Goal: Find specific page/section: Find specific page/section

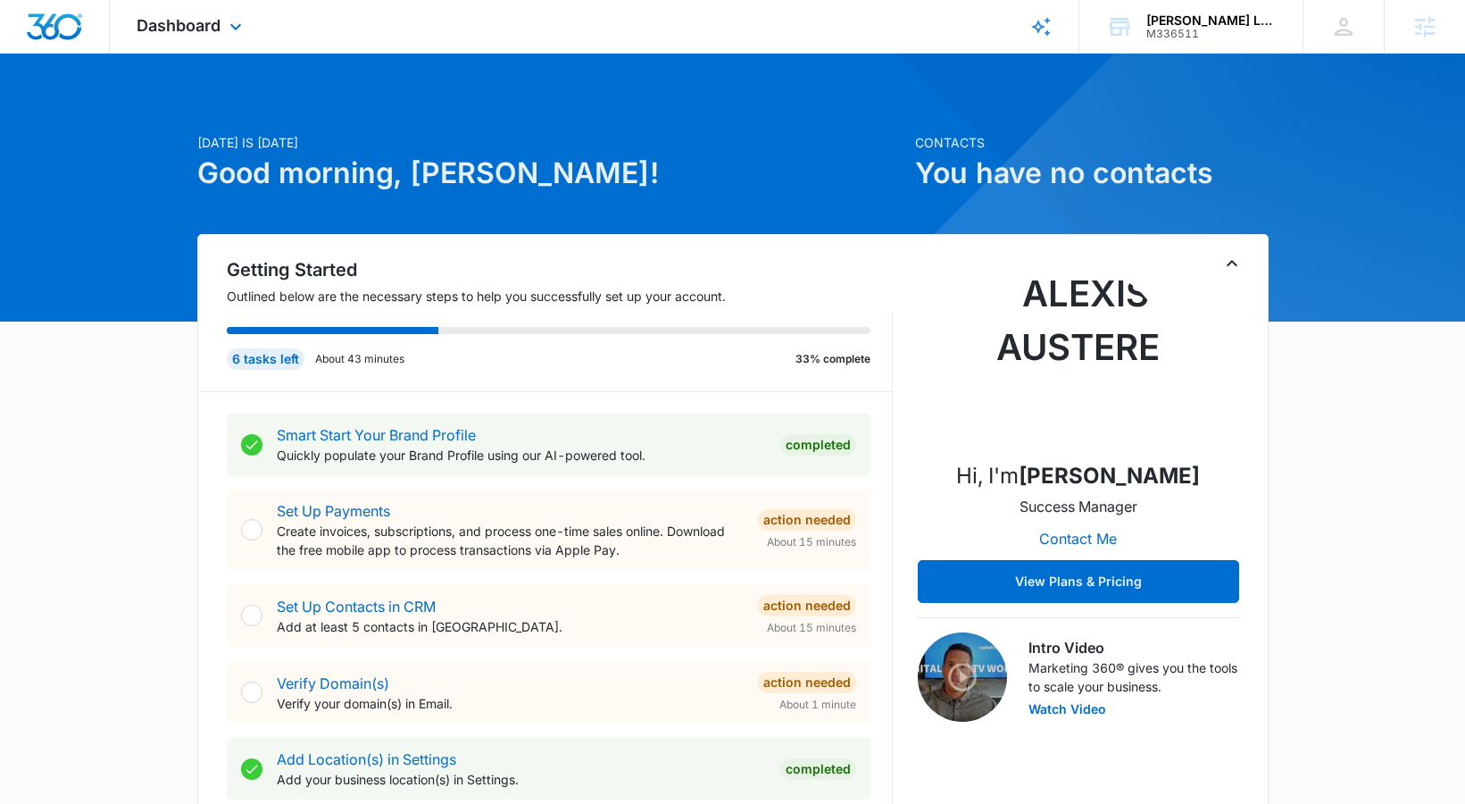
click at [164, 35] on div "Dashboard Apps Reputation Websites Forms CRM Email Social Shop Content Ads Inte…" at bounding box center [191, 26] width 163 height 53
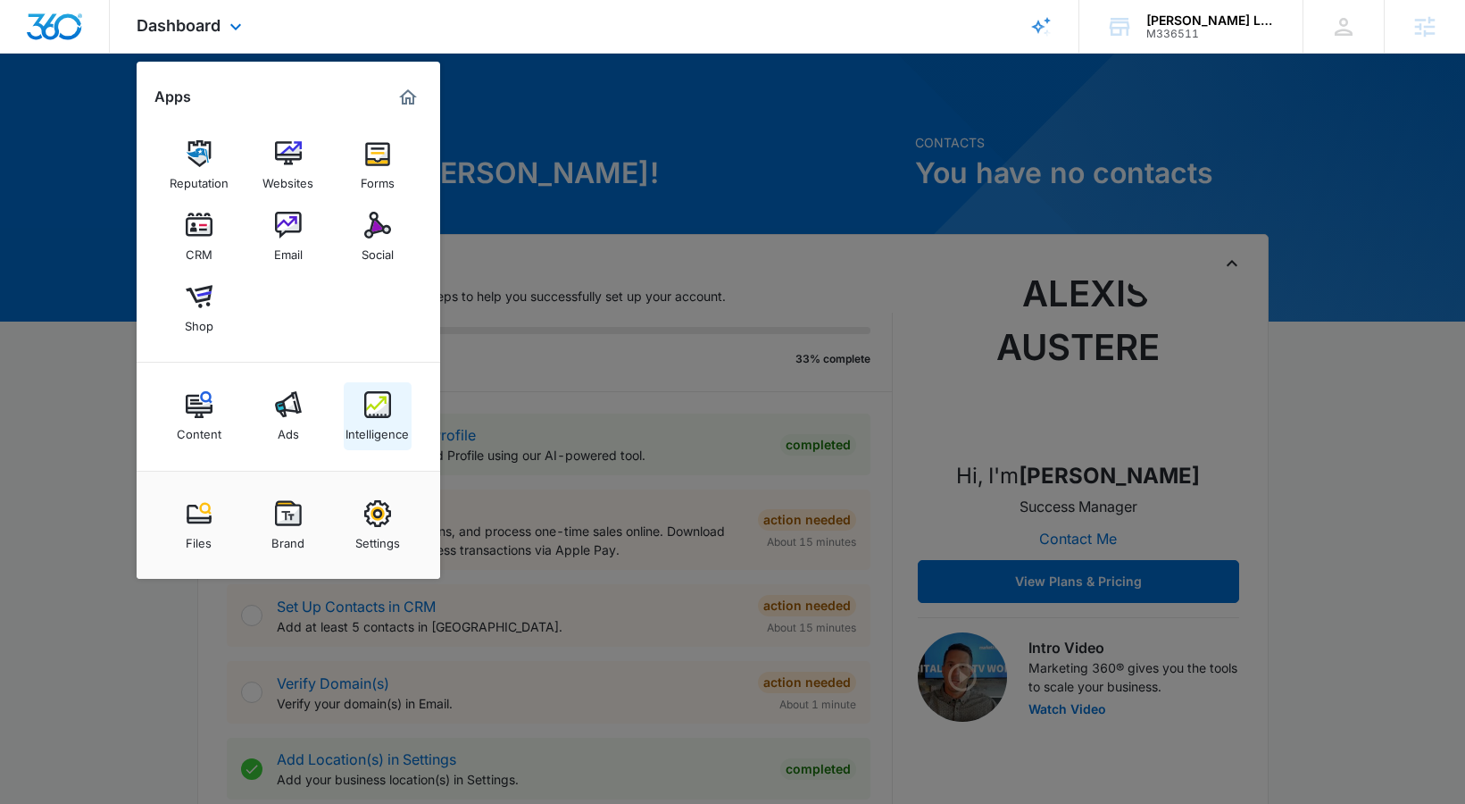
click at [366, 390] on link "Intelligence" at bounding box center [378, 416] width 68 height 68
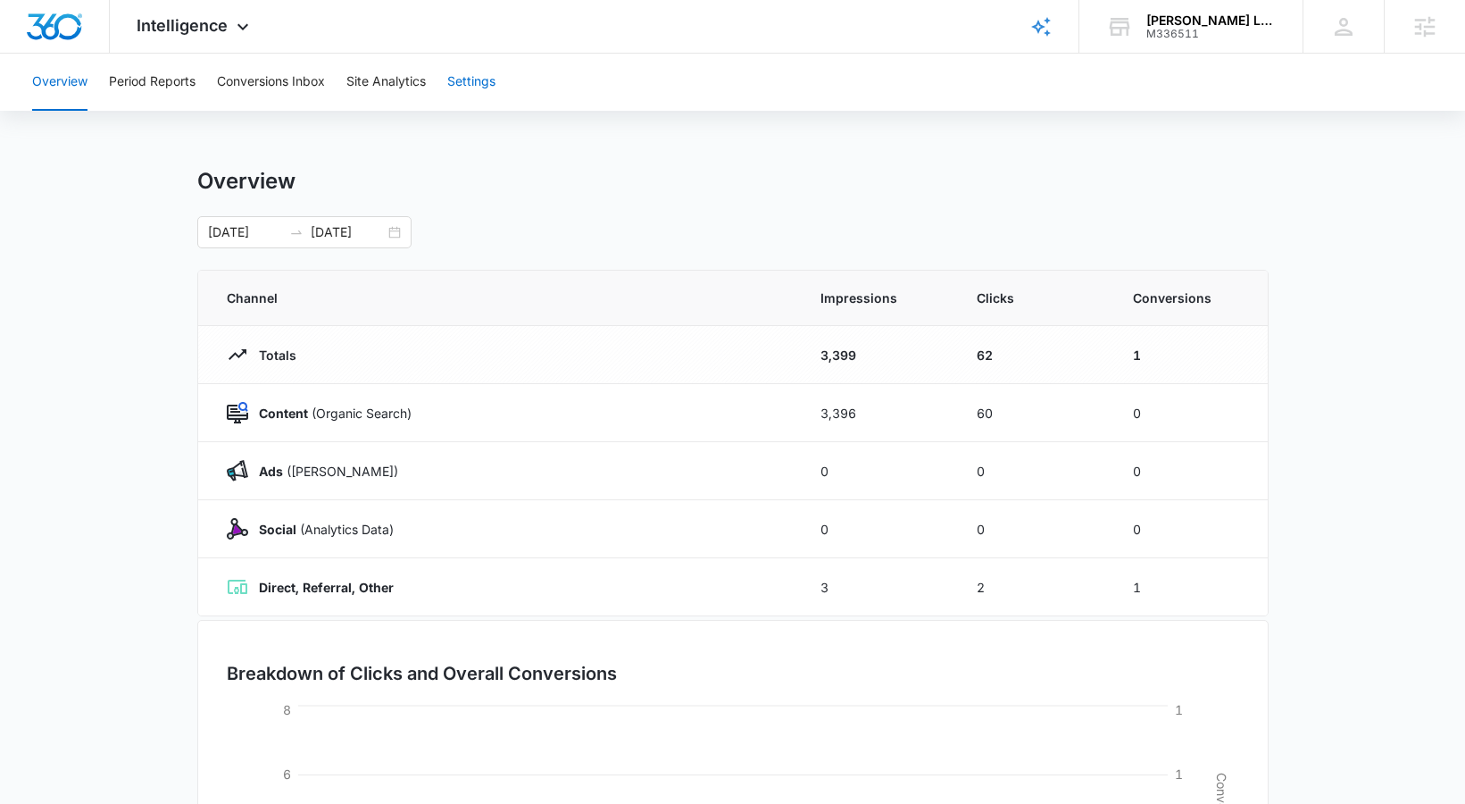
click at [455, 74] on button "Settings" at bounding box center [471, 82] width 48 height 57
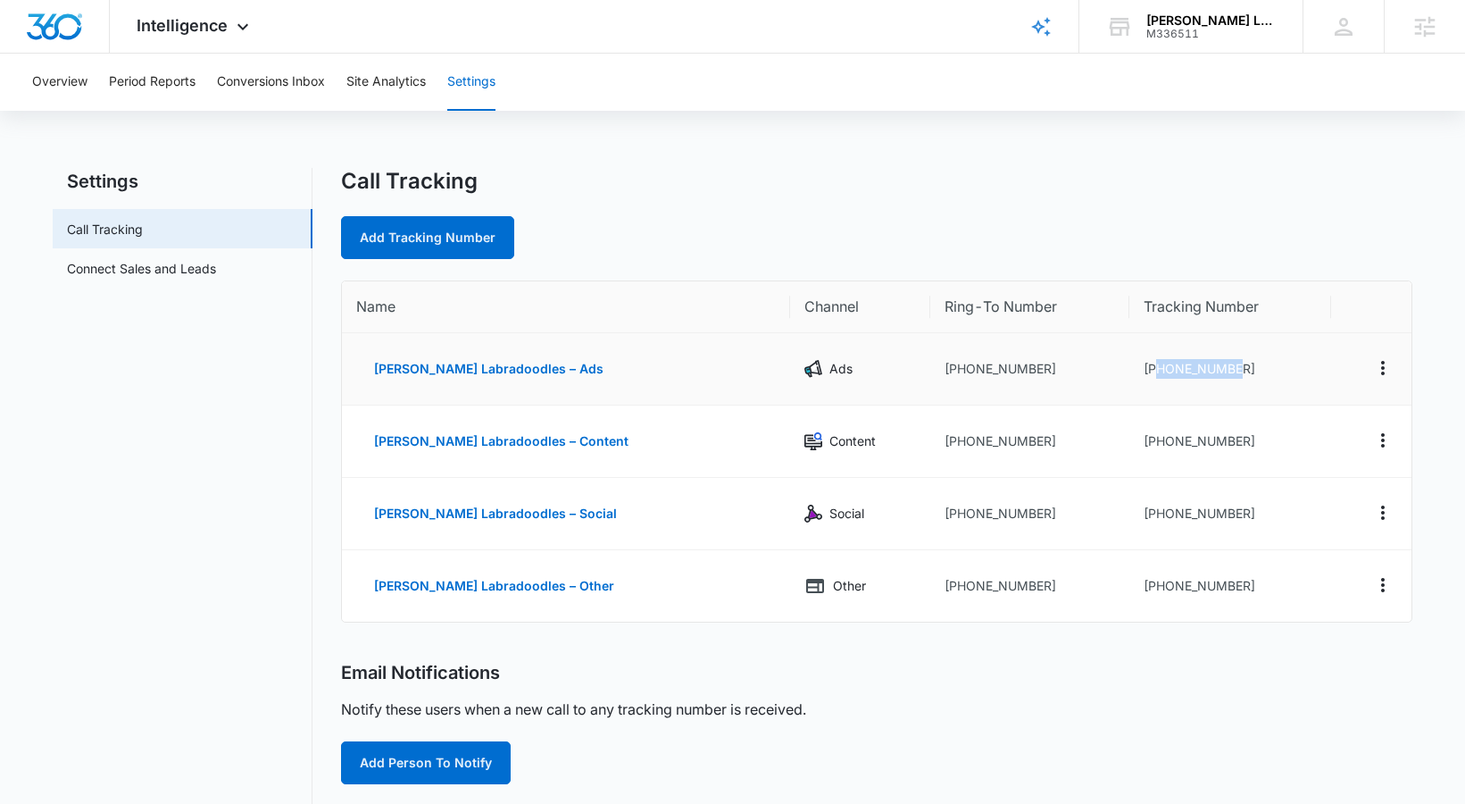
drag, startPoint x: 1144, startPoint y: 370, endPoint x: 1273, endPoint y: 367, distance: 129.5
click at [1273, 367] on td "[PHONE_NUMBER]" at bounding box center [1231, 369] width 202 height 72
copy td "7047277367"
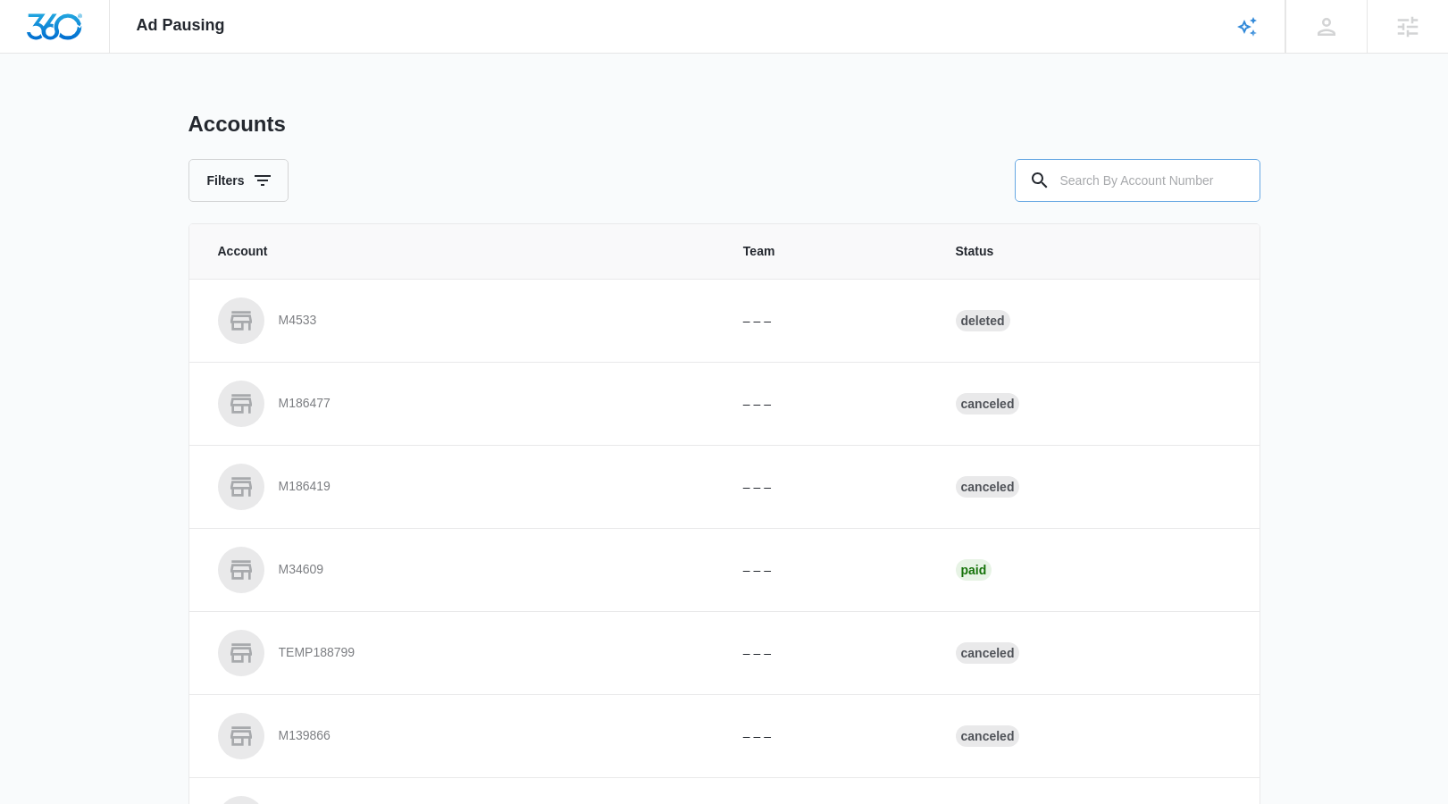
click at [1082, 201] on input "text" at bounding box center [1137, 180] width 246 height 43
paste input "M336511"
type input "M336511"
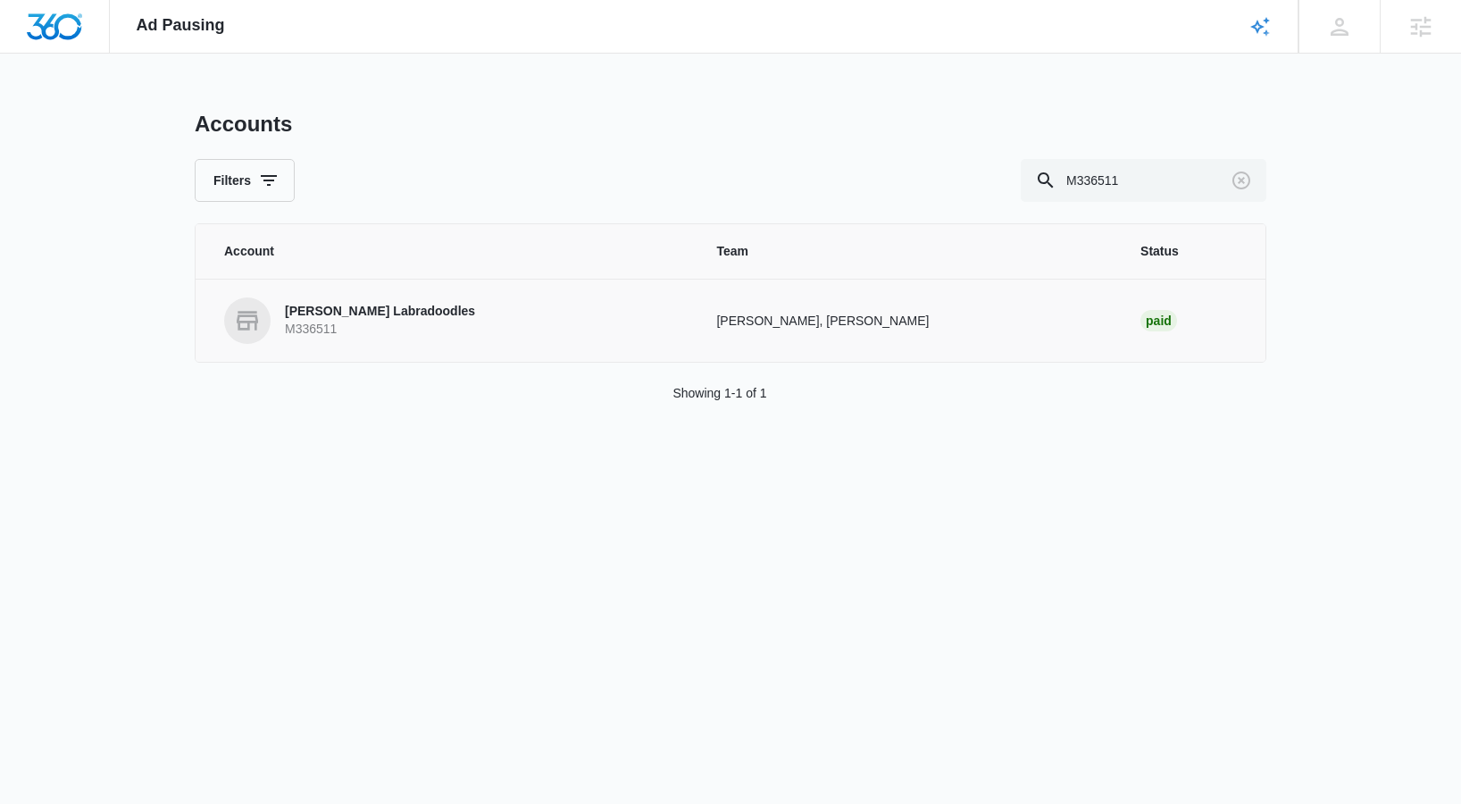
click at [335, 313] on p "[PERSON_NAME] Labradoodles" at bounding box center [380, 312] width 190 height 18
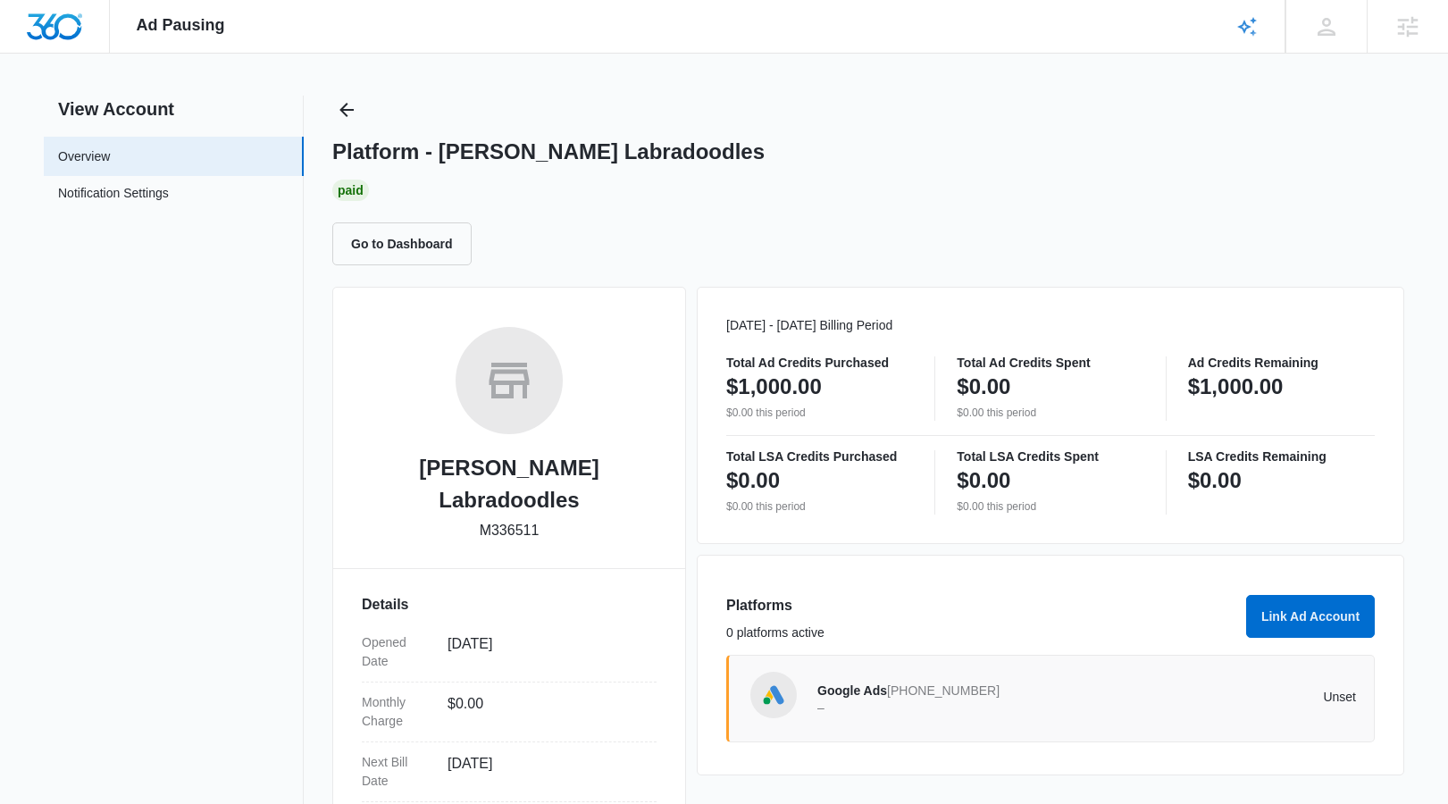
scroll to position [17, 0]
